Goal: Find specific page/section: Find specific page/section

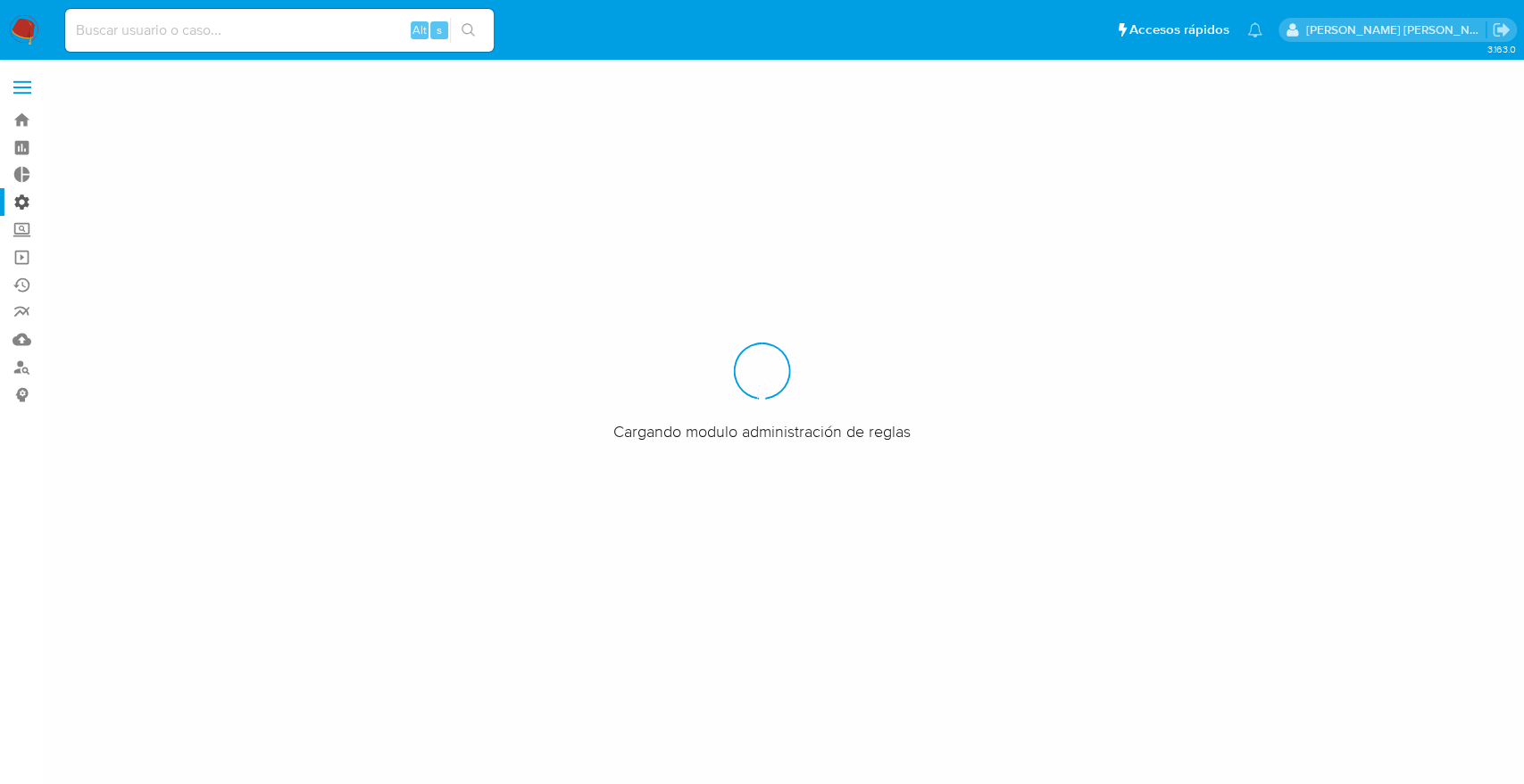
click at [25, 203] on label "Administración" at bounding box center [106, 201] width 212 height 28
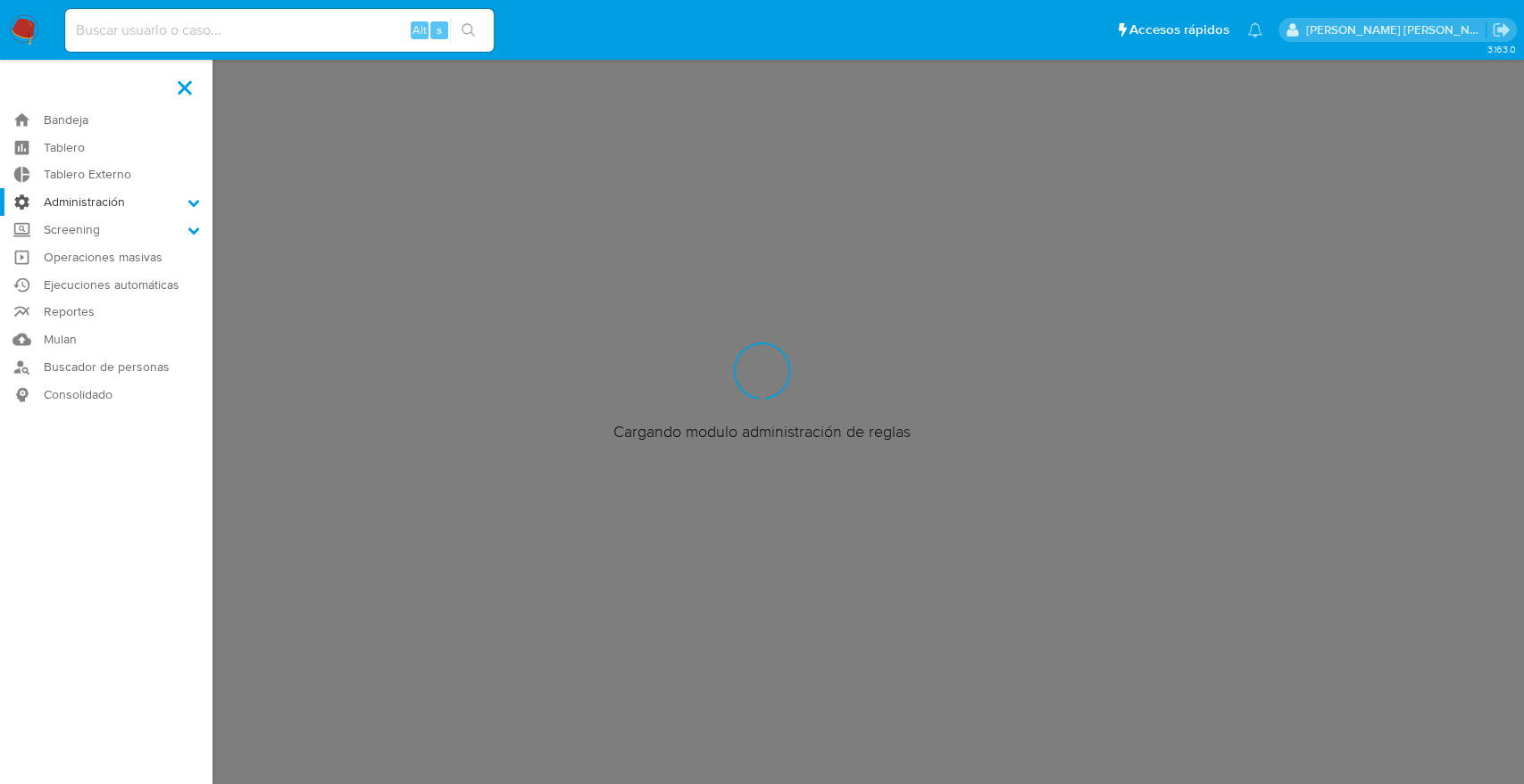
click at [0, 0] on input "Administración" at bounding box center [0, 0] width 0 height 0
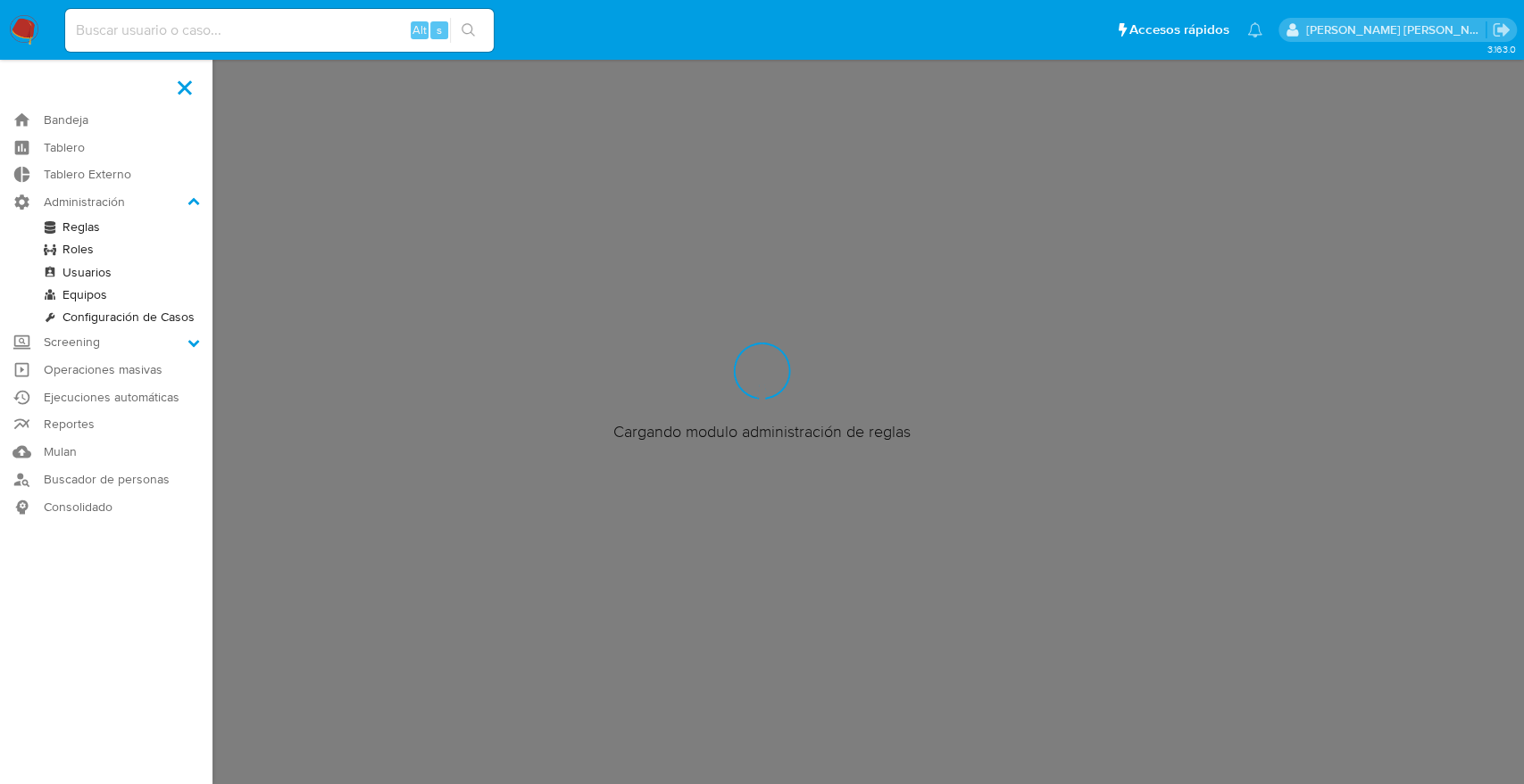
click at [74, 227] on link "Reglas" at bounding box center [106, 226] width 212 height 22
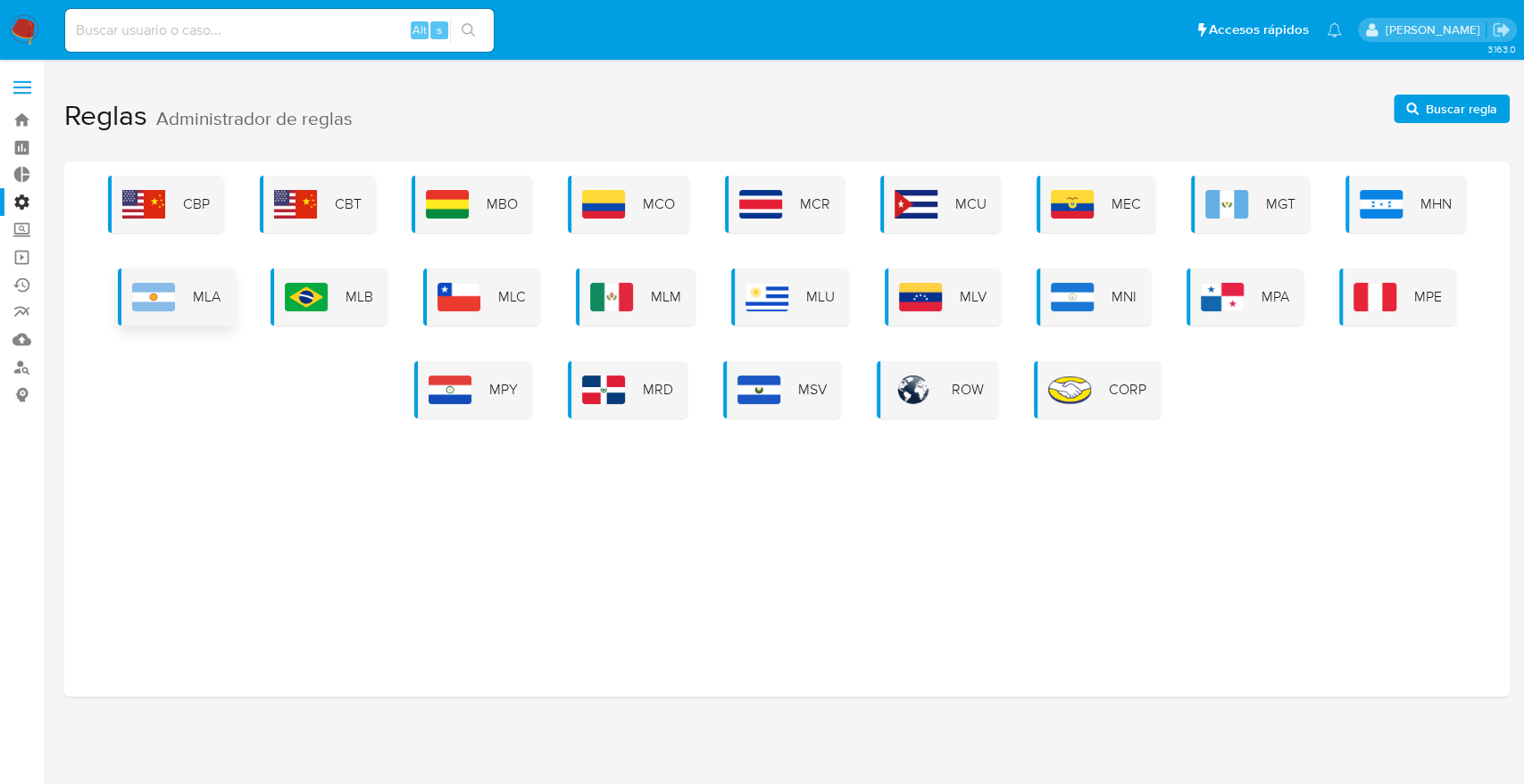
click at [185, 310] on div "MLA" at bounding box center [176, 297] width 117 height 57
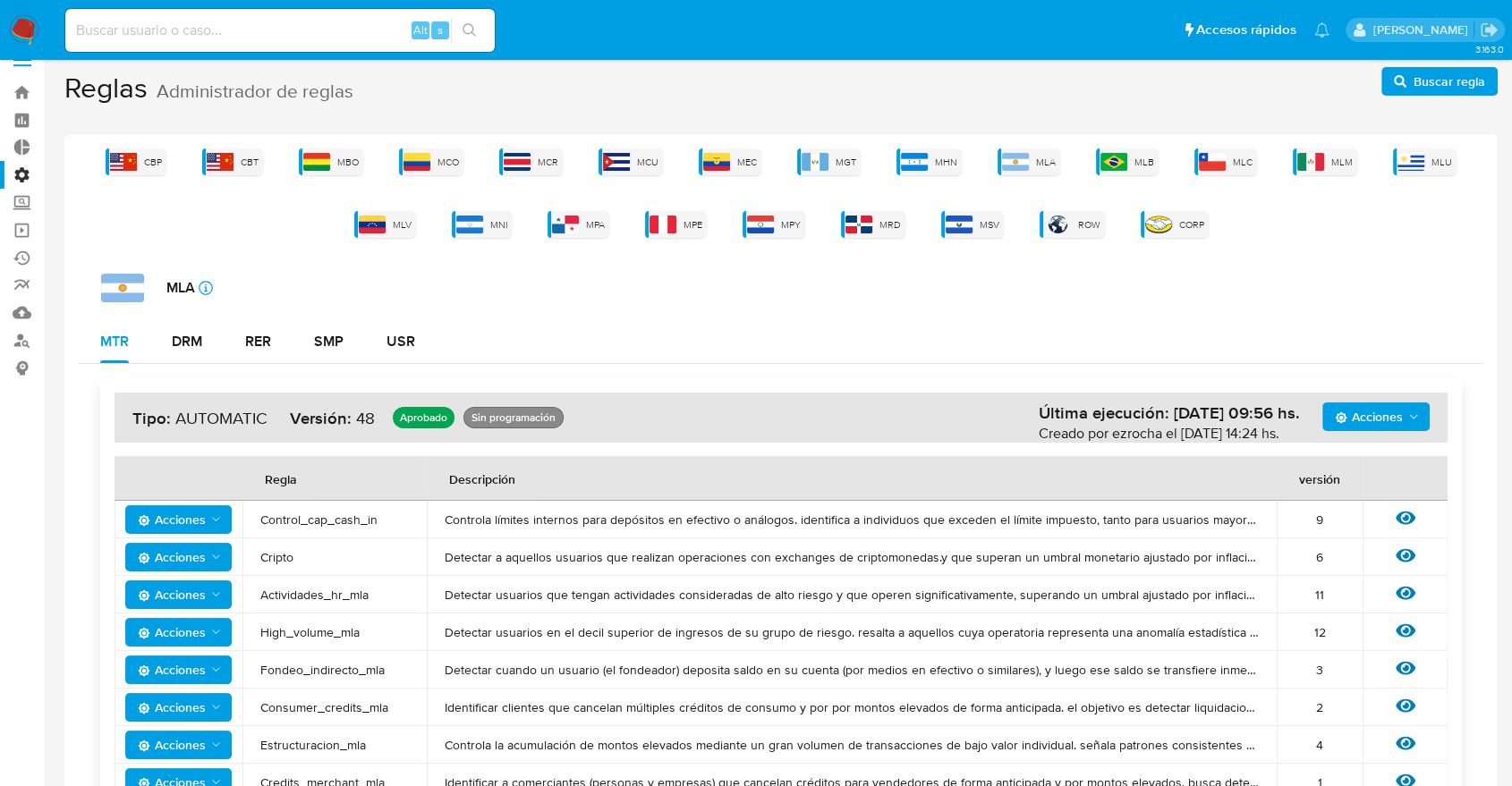
scroll to position [21, 0]
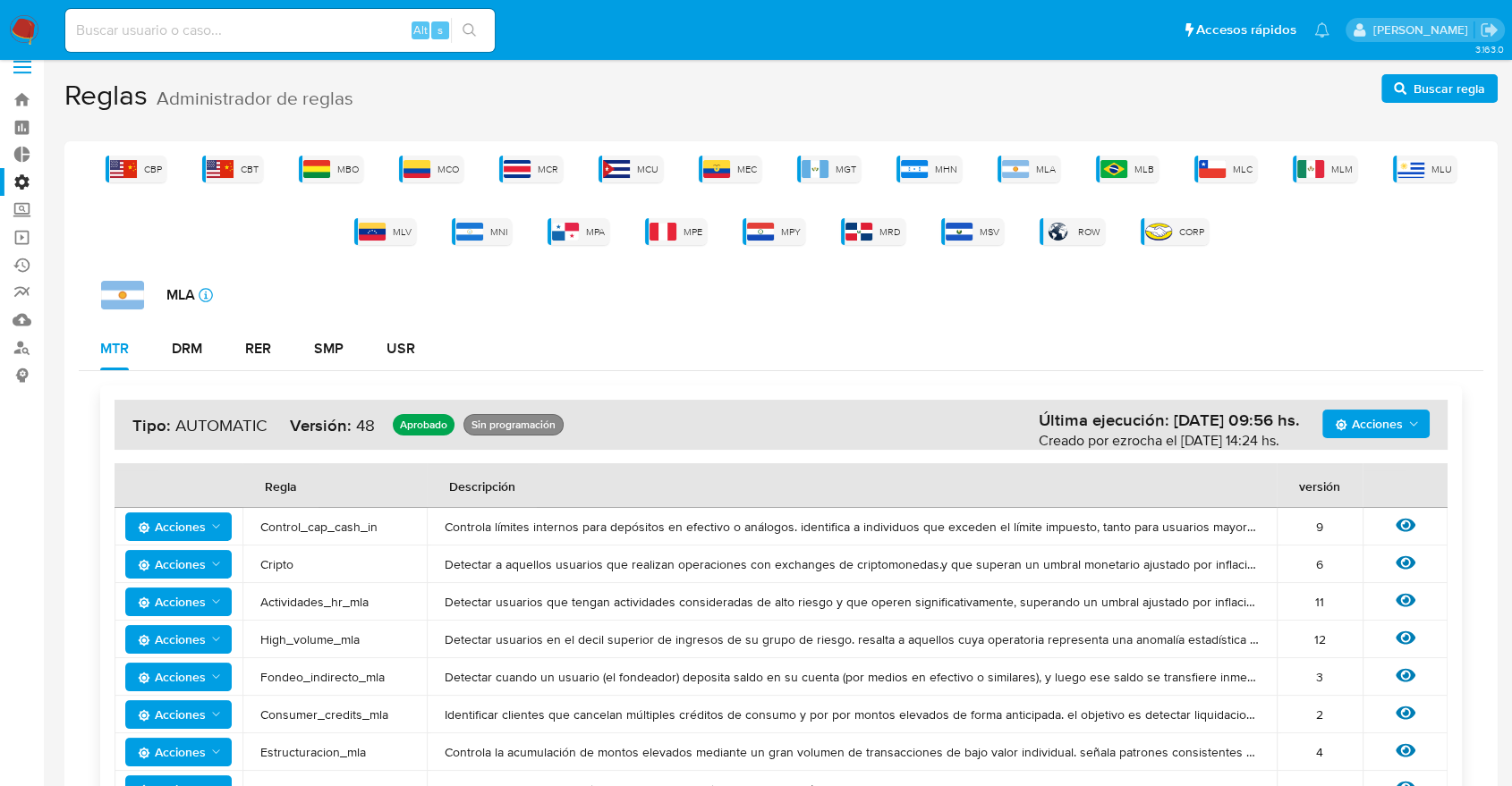
click at [529, 333] on div "MTR DRM RER SMP USR" at bounding box center [781, 349] width 1404 height 43
